Goal: Information Seeking & Learning: Learn about a topic

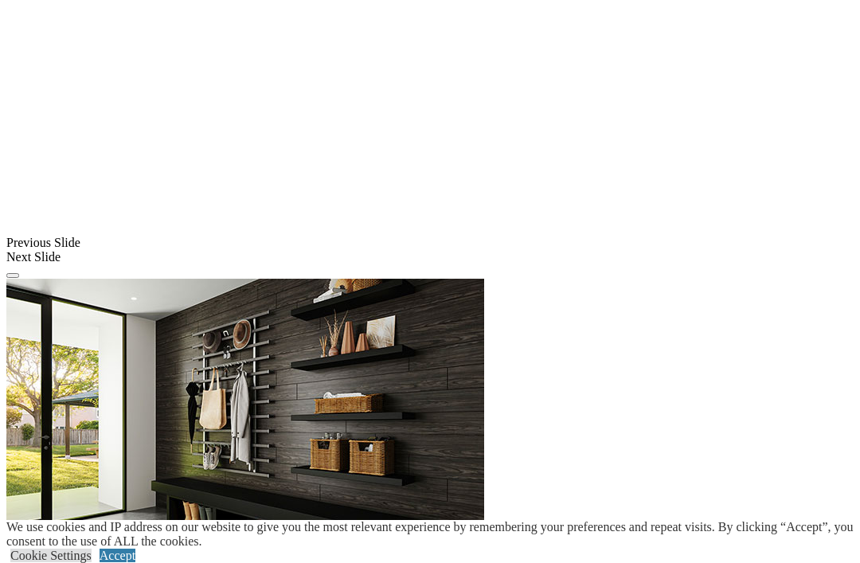
scroll to position [1270, 0]
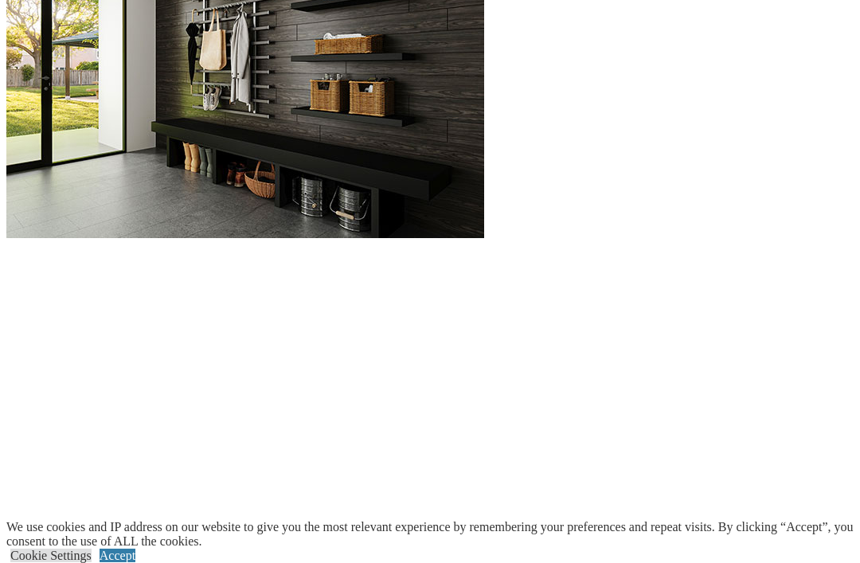
scroll to position [1628, 0]
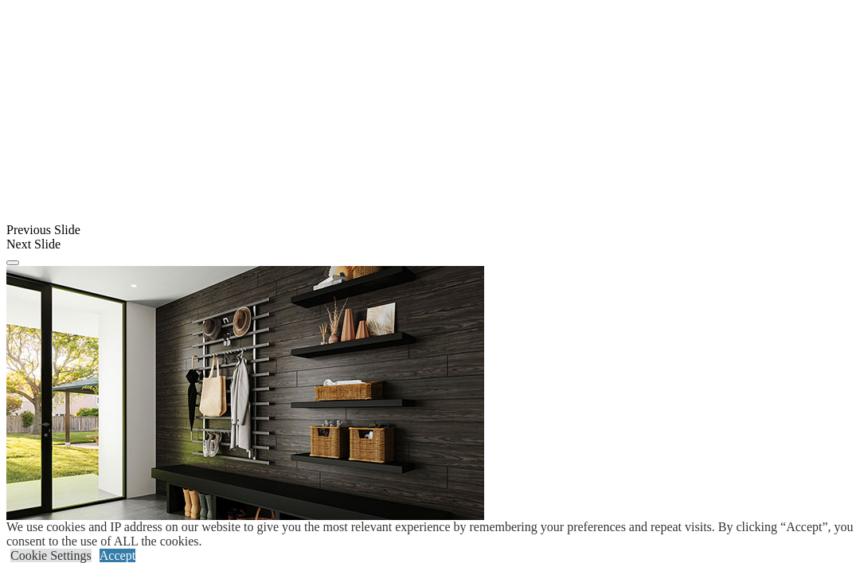
scroll to position [1283, 0]
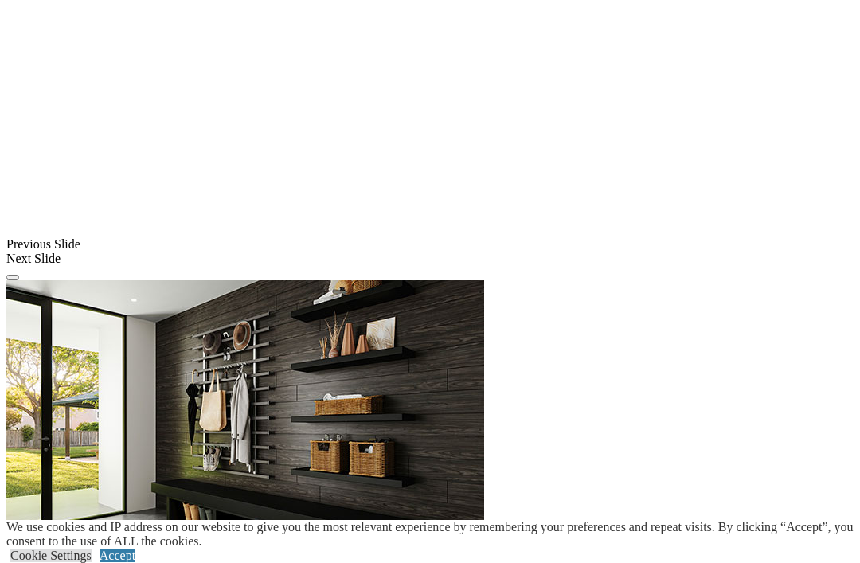
scroll to position [1268, 0]
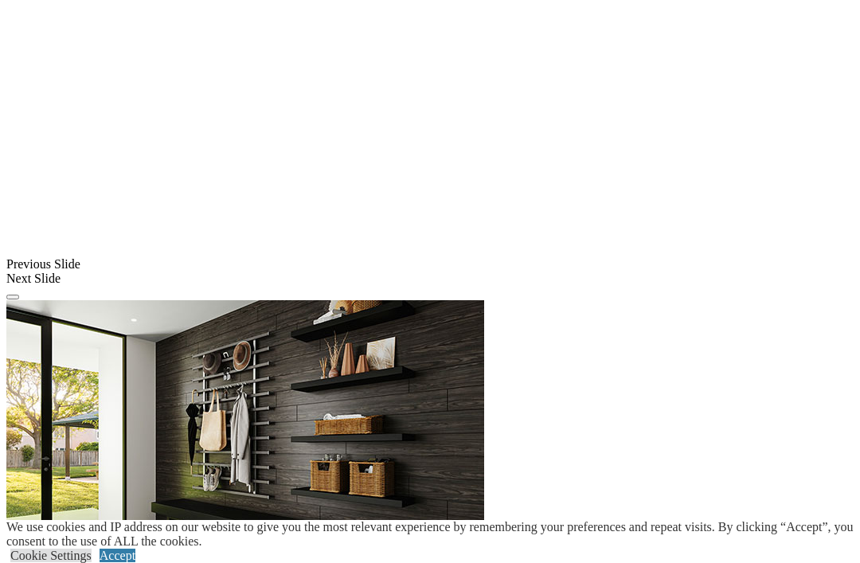
scroll to position [1248, 0]
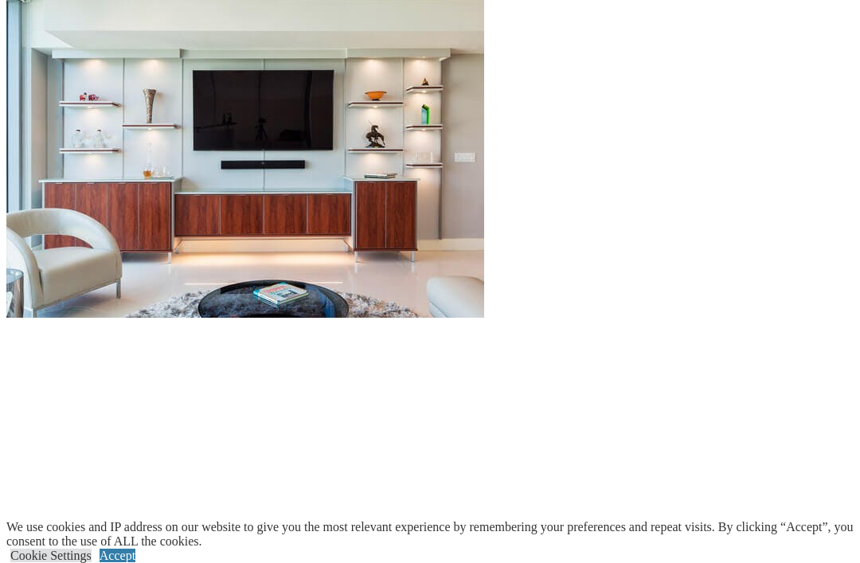
scroll to position [1549, 0]
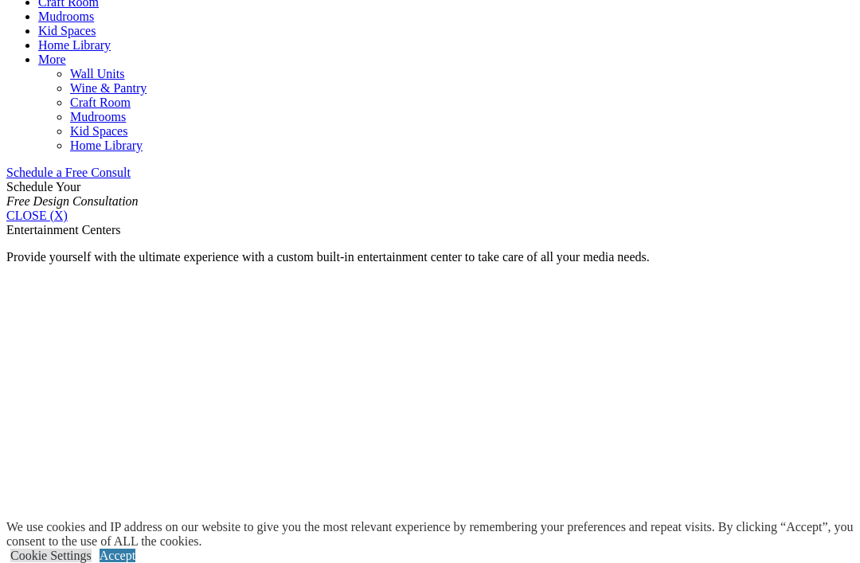
scroll to position [904, 0]
